Goal: Check status: Check status

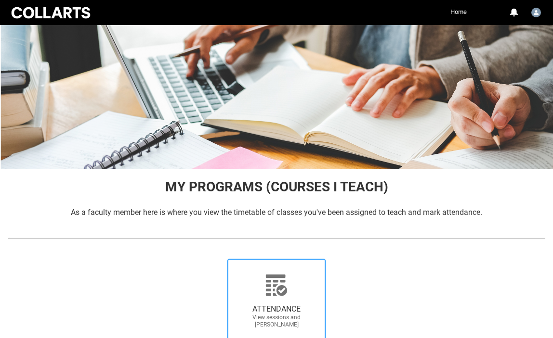
click at [269, 300] on span "ATTENDANCE View sessions and [PERSON_NAME]" at bounding box center [276, 316] width 92 height 39
click at [215, 259] on input "ATTENDANCE View sessions and [PERSON_NAME]" at bounding box center [215, 258] width 0 height 0
radio input "true"
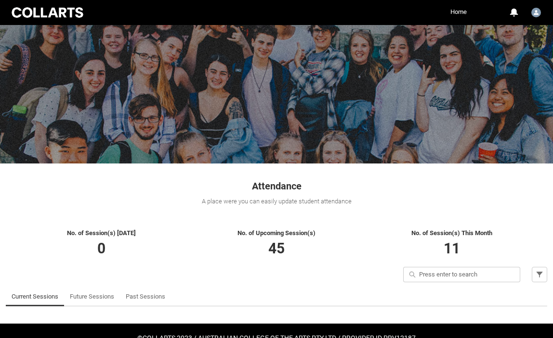
scroll to position [41, 0]
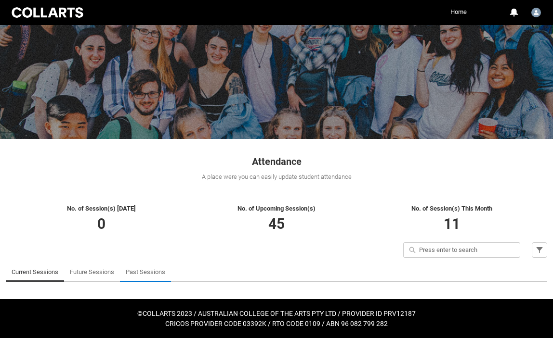
click at [135, 271] on link "Past Sessions" at bounding box center [145, 272] width 39 height 19
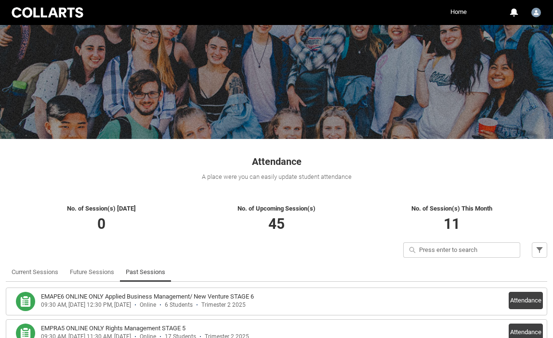
click at [477, 167] on h1 "Attendance" at bounding box center [276, 157] width 541 height 24
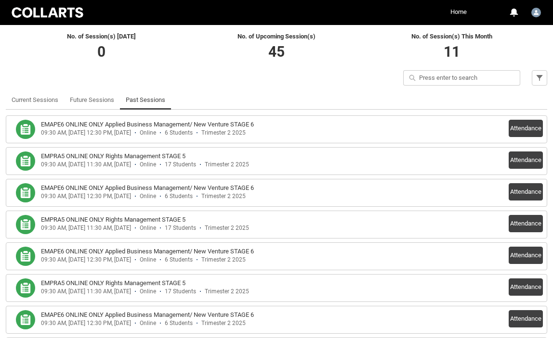
scroll to position [233, 0]
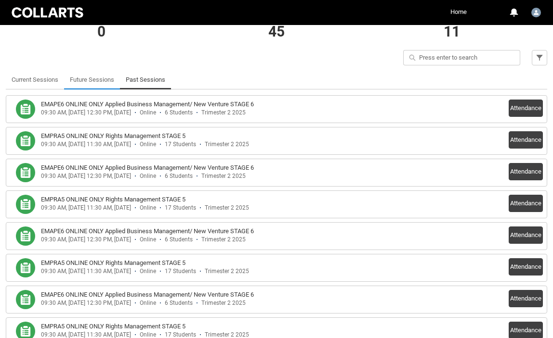
click at [95, 78] on link "Future Sessions" at bounding box center [92, 79] width 44 height 19
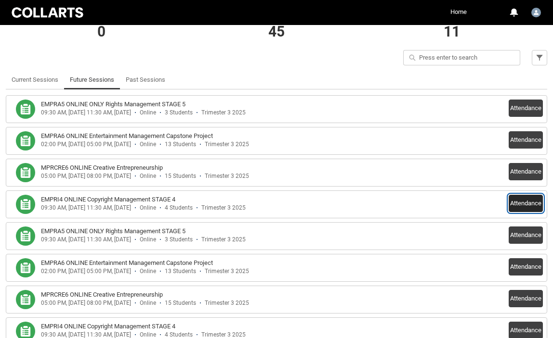
click at [517, 205] on button "Attendance" at bounding box center [525, 203] width 34 height 17
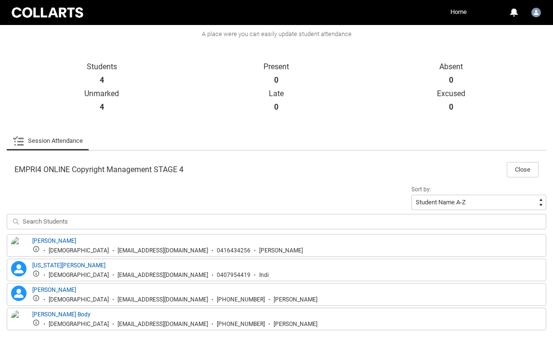
scroll to position [233, 0]
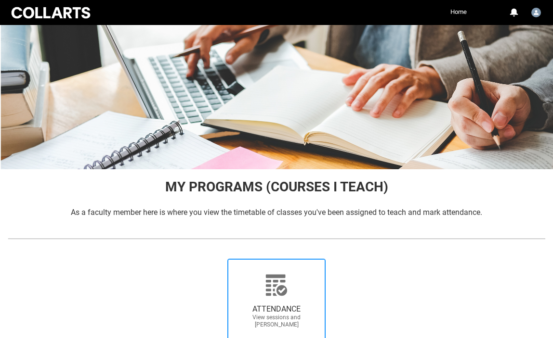
click at [257, 283] on div at bounding box center [276, 285] width 92 height 23
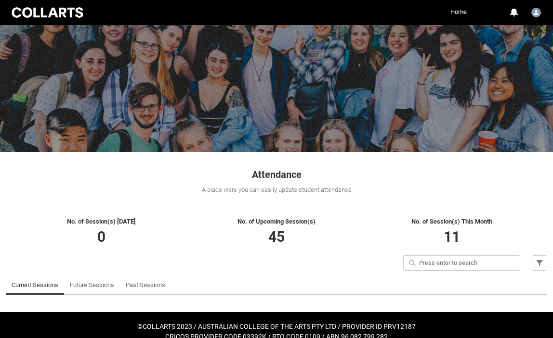
scroll to position [41, 0]
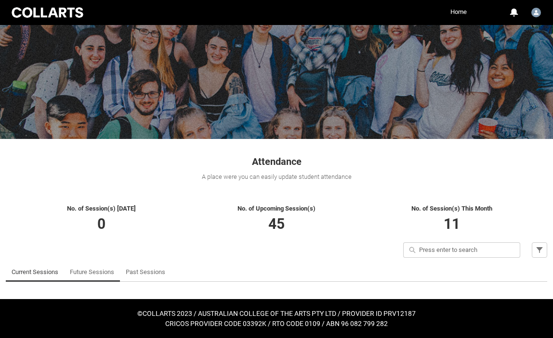
click at [90, 271] on link "Future Sessions" at bounding box center [92, 272] width 44 height 19
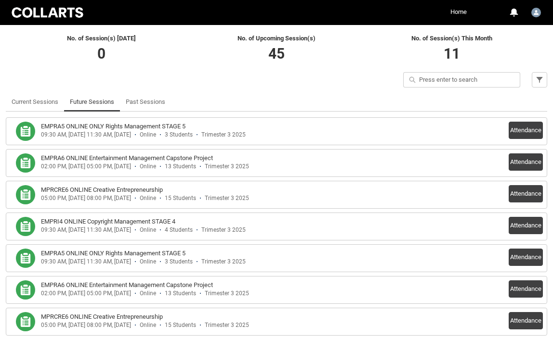
scroll to position [230, 0]
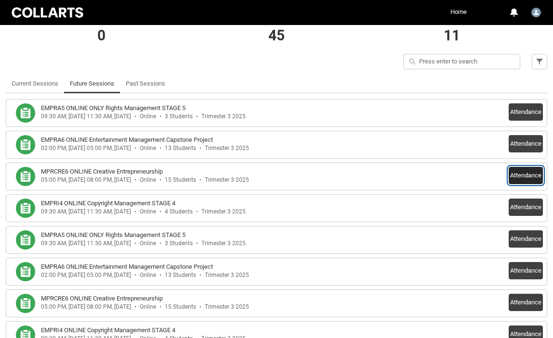
click at [525, 175] on button "Attendance" at bounding box center [525, 175] width 34 height 17
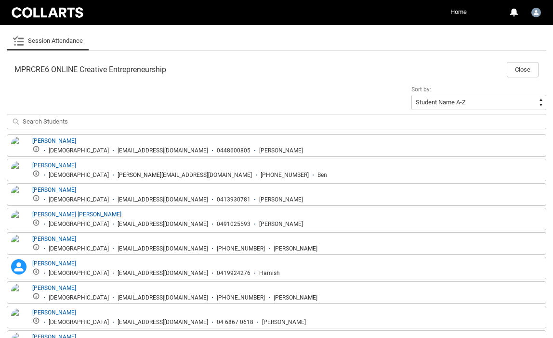
scroll to position [283, 0]
